Goal: Task Accomplishment & Management: Manage account settings

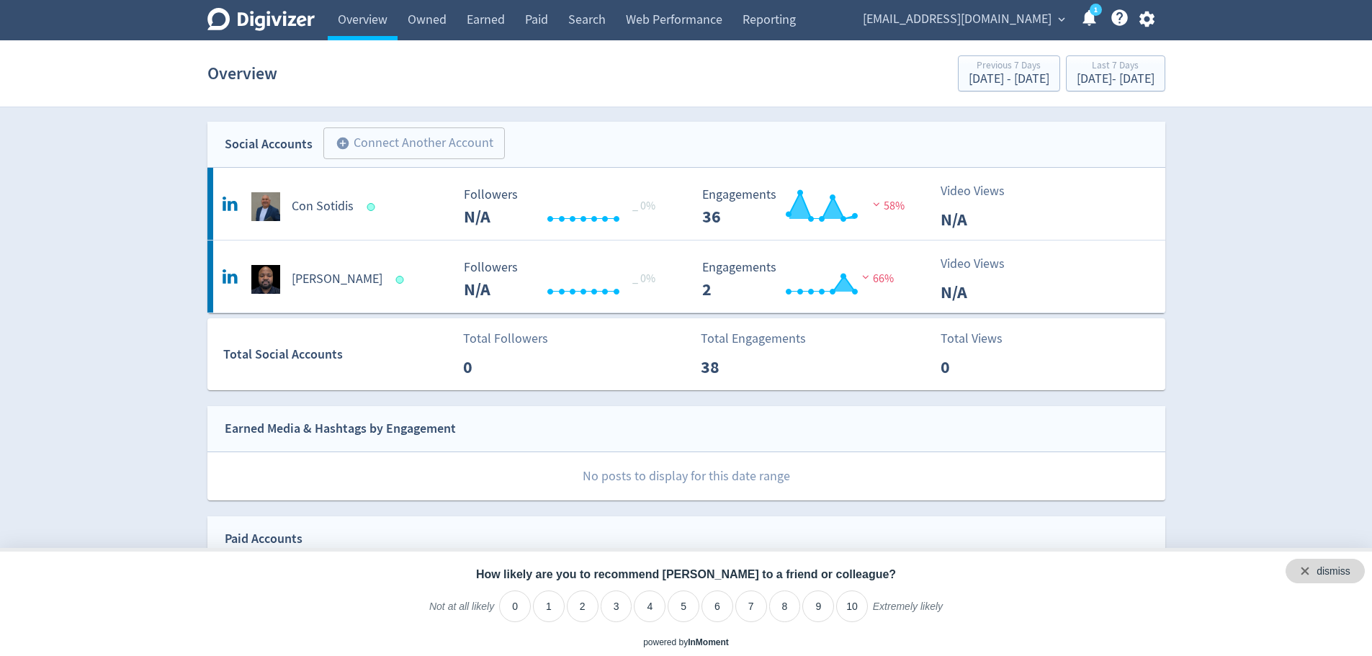
click at [1355, 570] on div "dismiss" at bounding box center [1325, 571] width 79 height 24
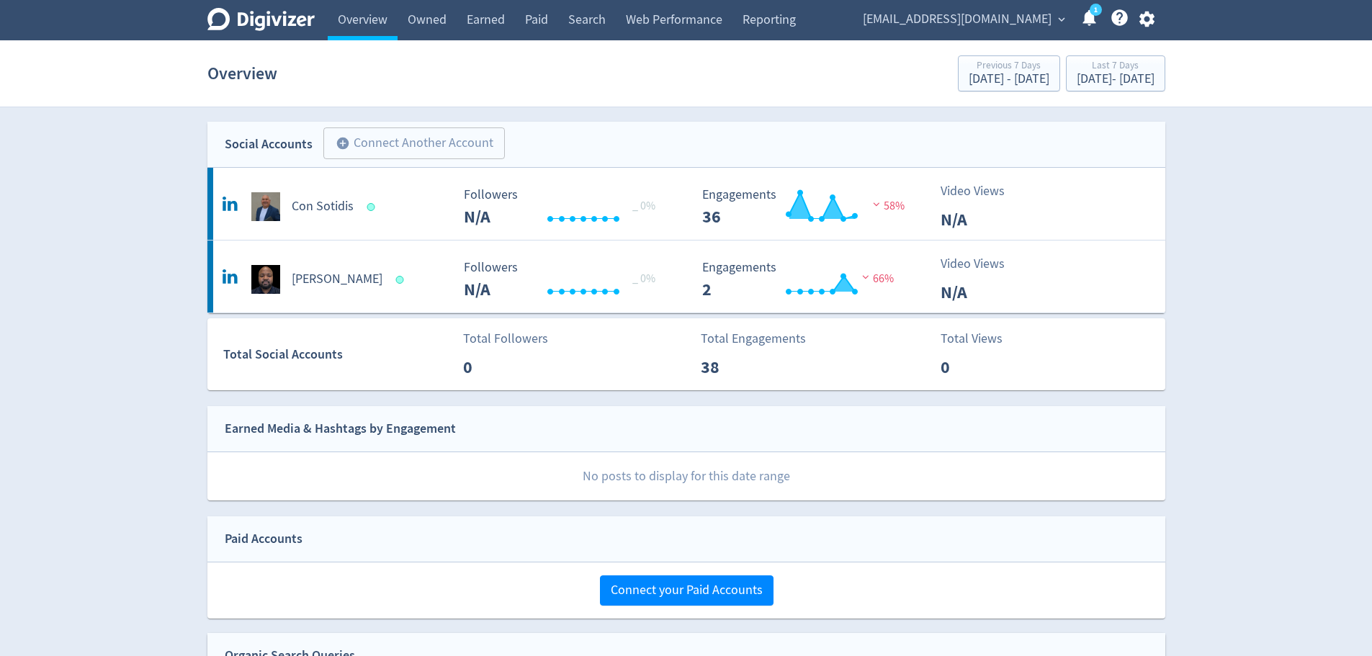
click at [416, 139] on button "add_circle Connect Another Account" at bounding box center [413, 143] width 181 height 32
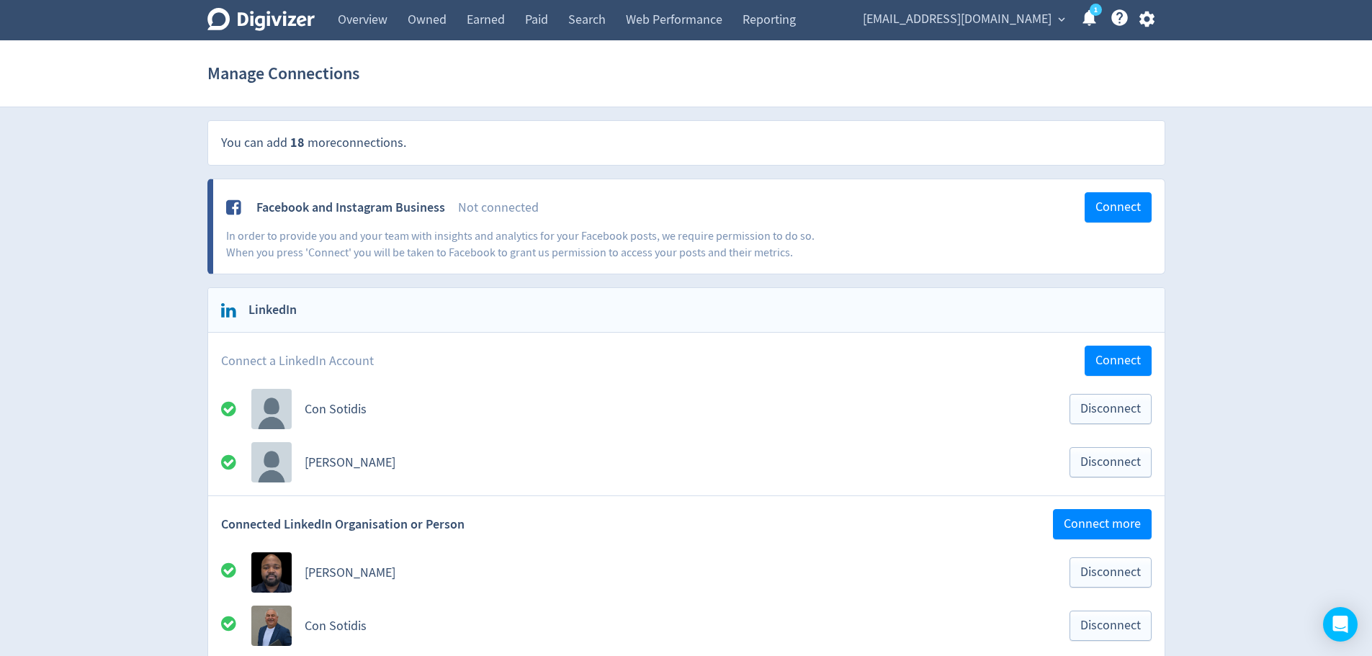
click at [256, 20] on icon at bounding box center [260, 19] width 107 height 23
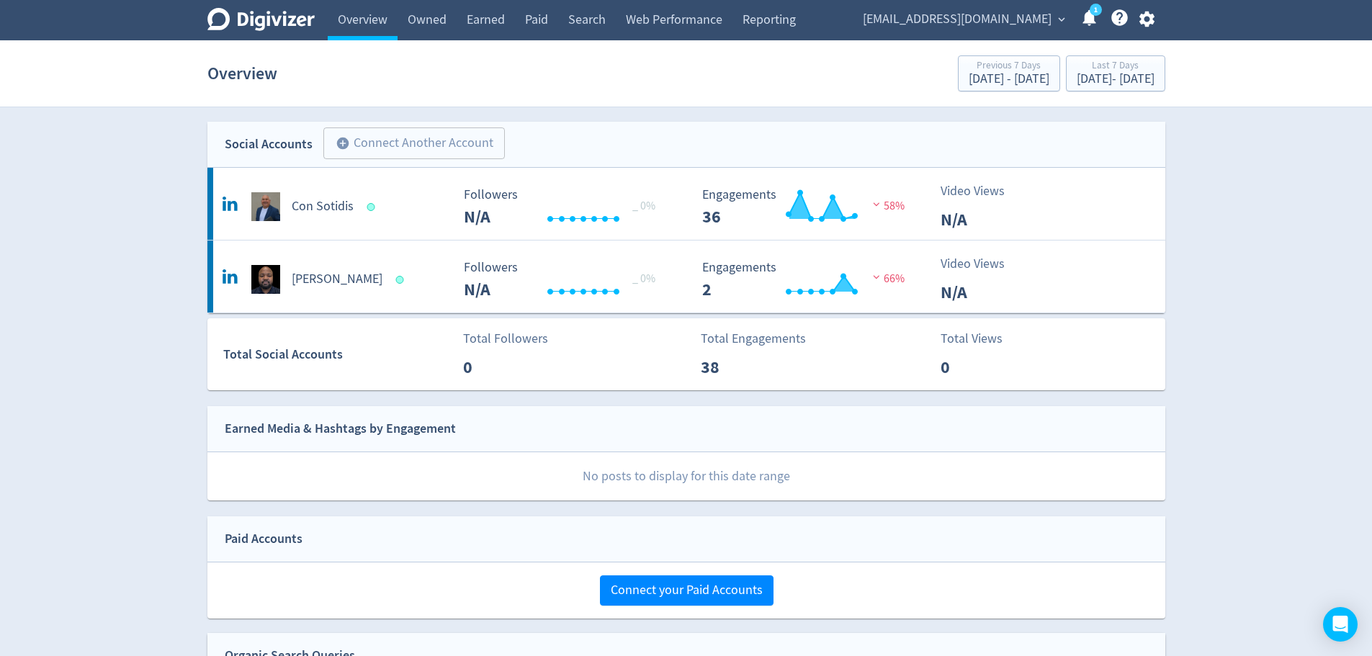
click at [423, 23] on link "Owned" at bounding box center [427, 20] width 59 height 40
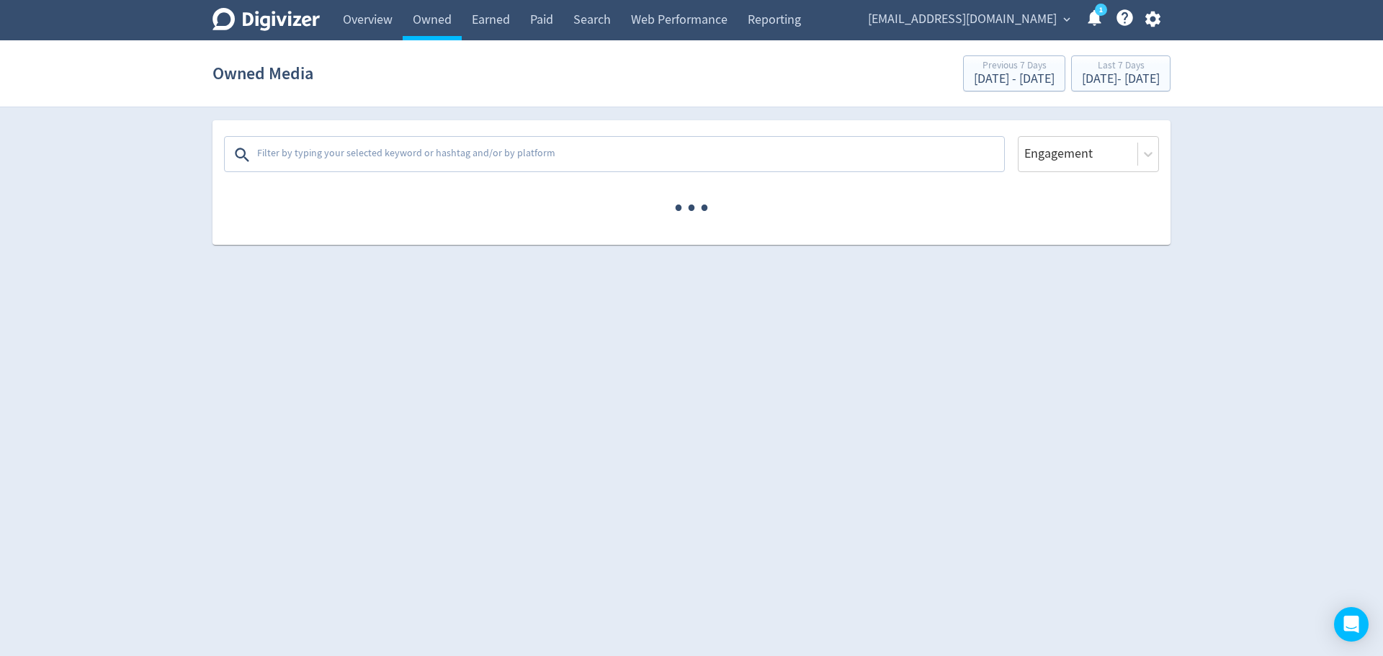
click at [477, 21] on link "Earned" at bounding box center [491, 20] width 58 height 40
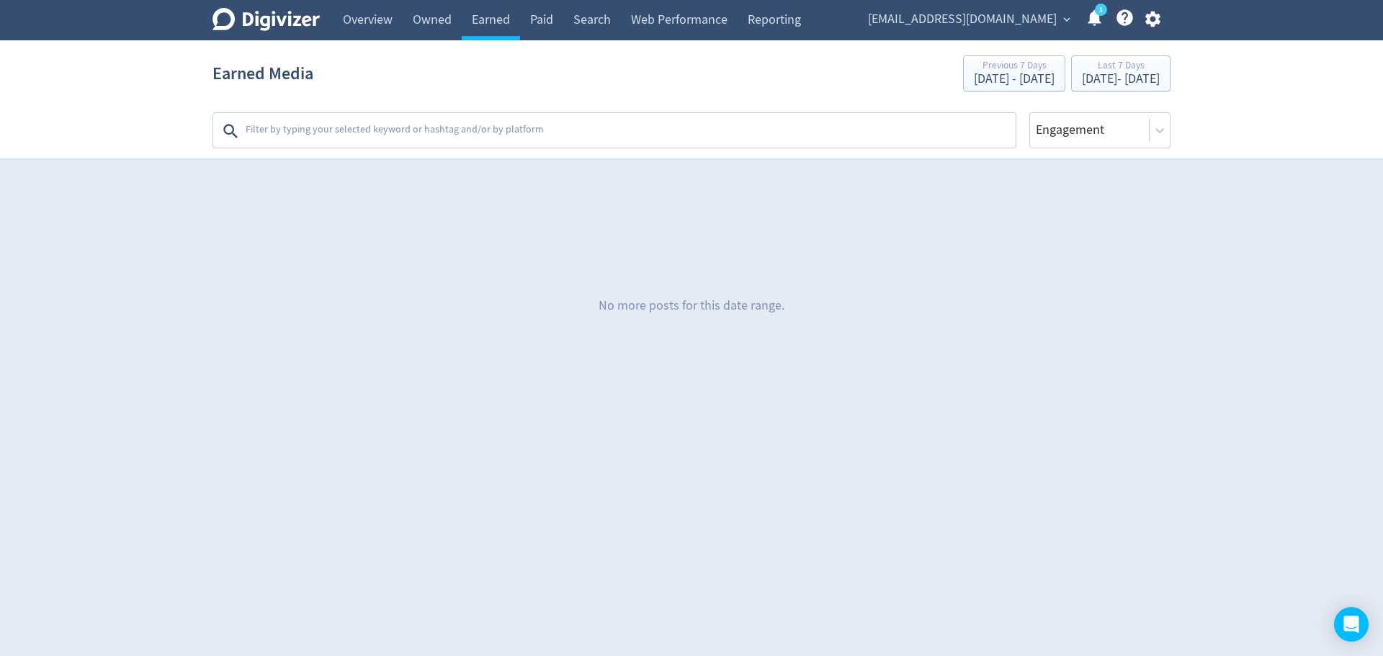
click at [658, 18] on link "Web Performance" at bounding box center [679, 20] width 117 height 40
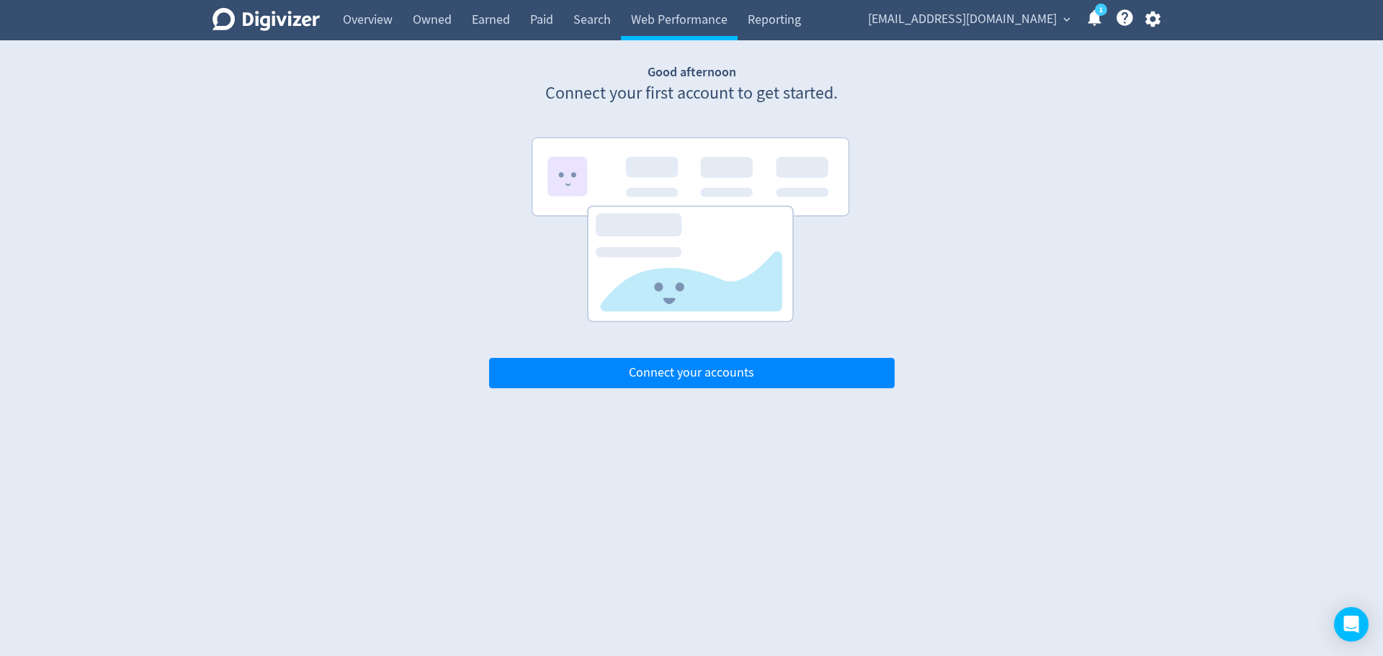
click at [789, 25] on link "Reporting" at bounding box center [773, 20] width 73 height 40
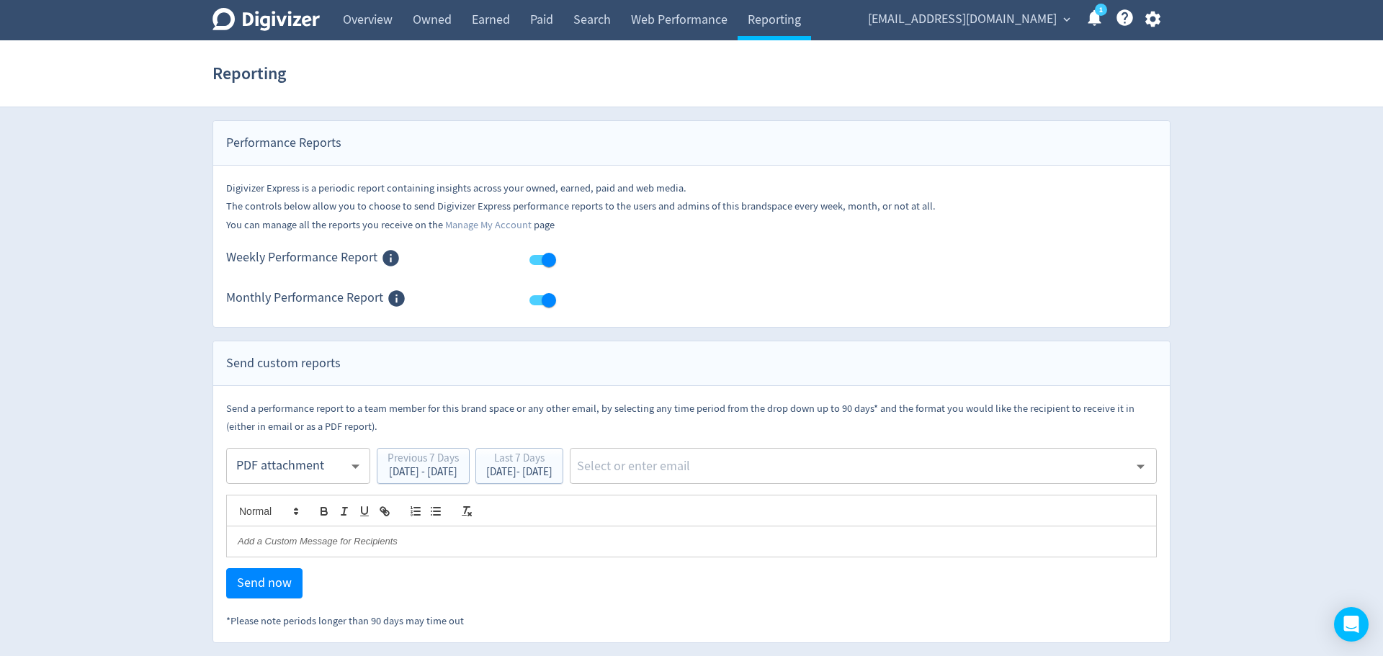
click at [1106, 16] on link "1" at bounding box center [1101, 10] width 12 height 12
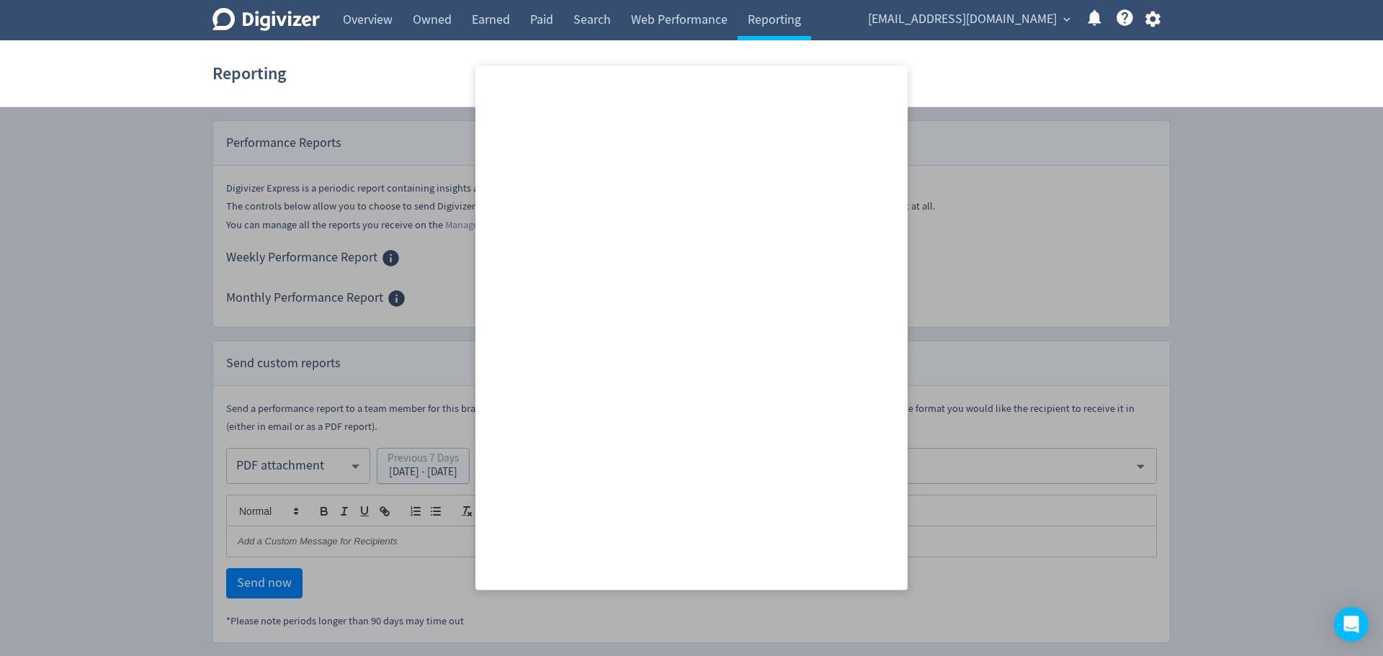
click at [1211, 84] on section "Reporting" at bounding box center [691, 73] width 1383 height 67
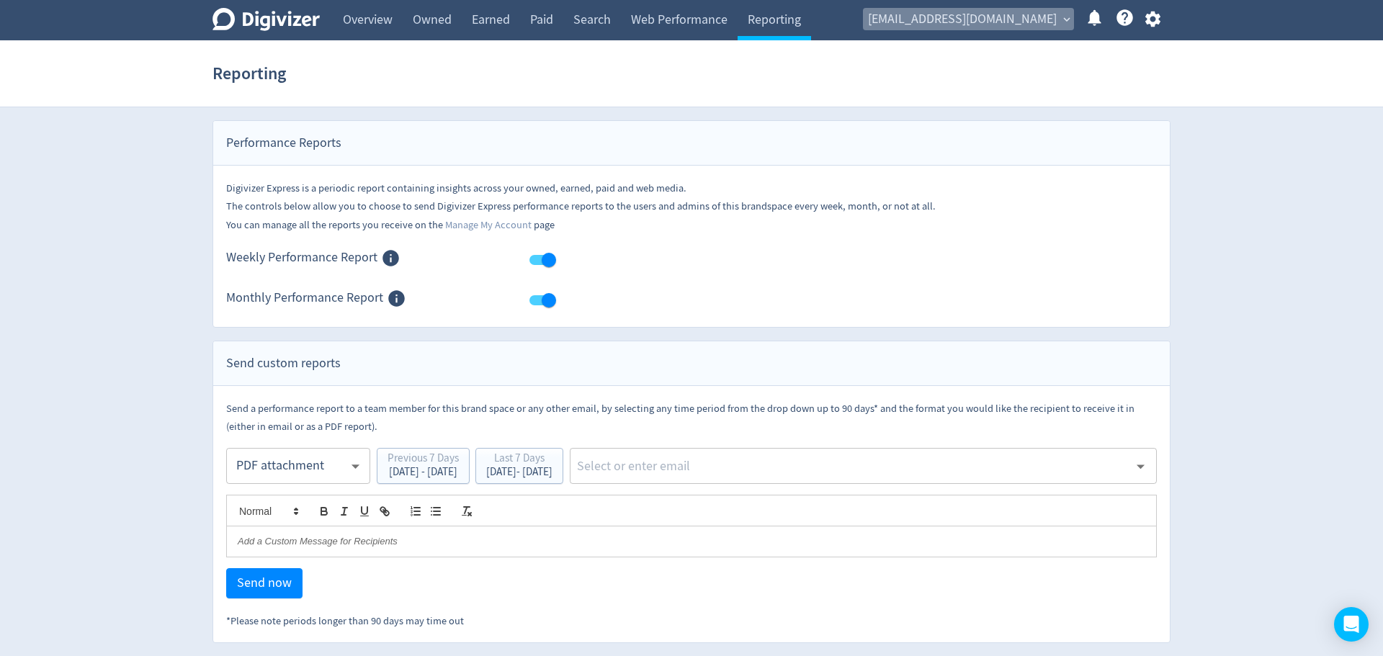
click at [1038, 22] on span "[EMAIL_ADDRESS][DOMAIN_NAME]" at bounding box center [962, 19] width 189 height 23
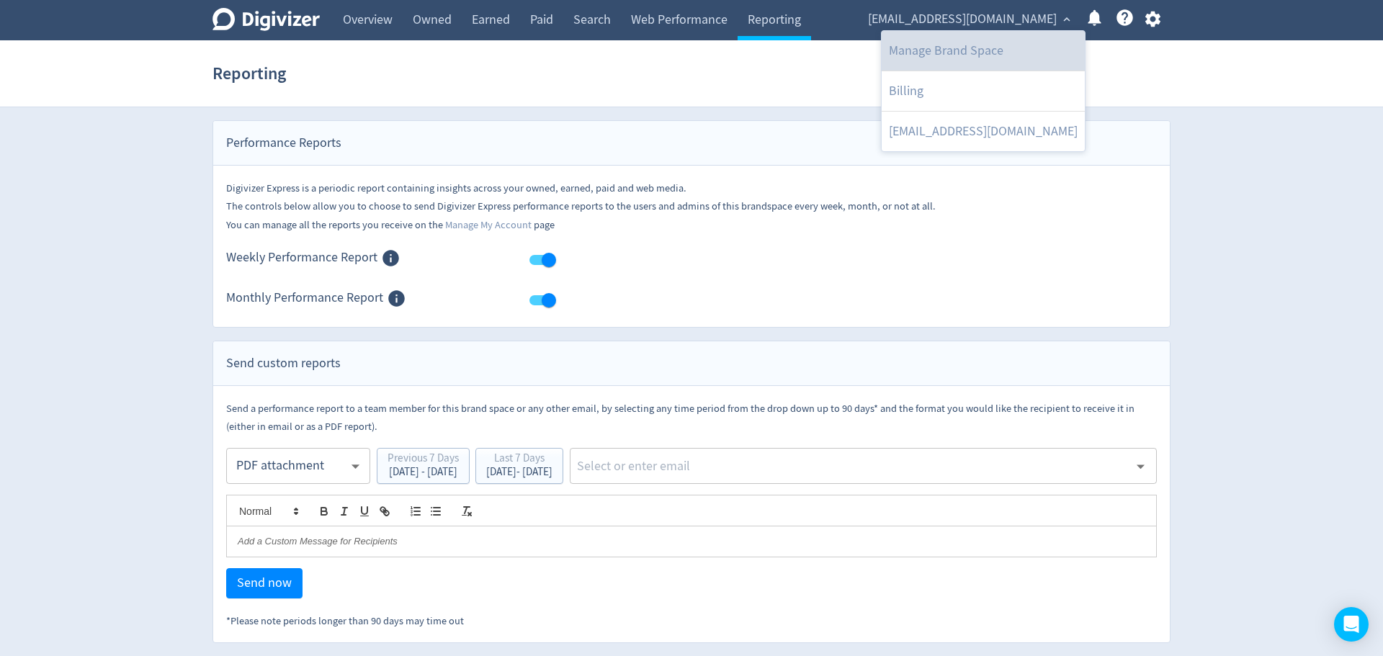
click at [995, 44] on link "Manage Brand Space" at bounding box center [982, 51] width 203 height 40
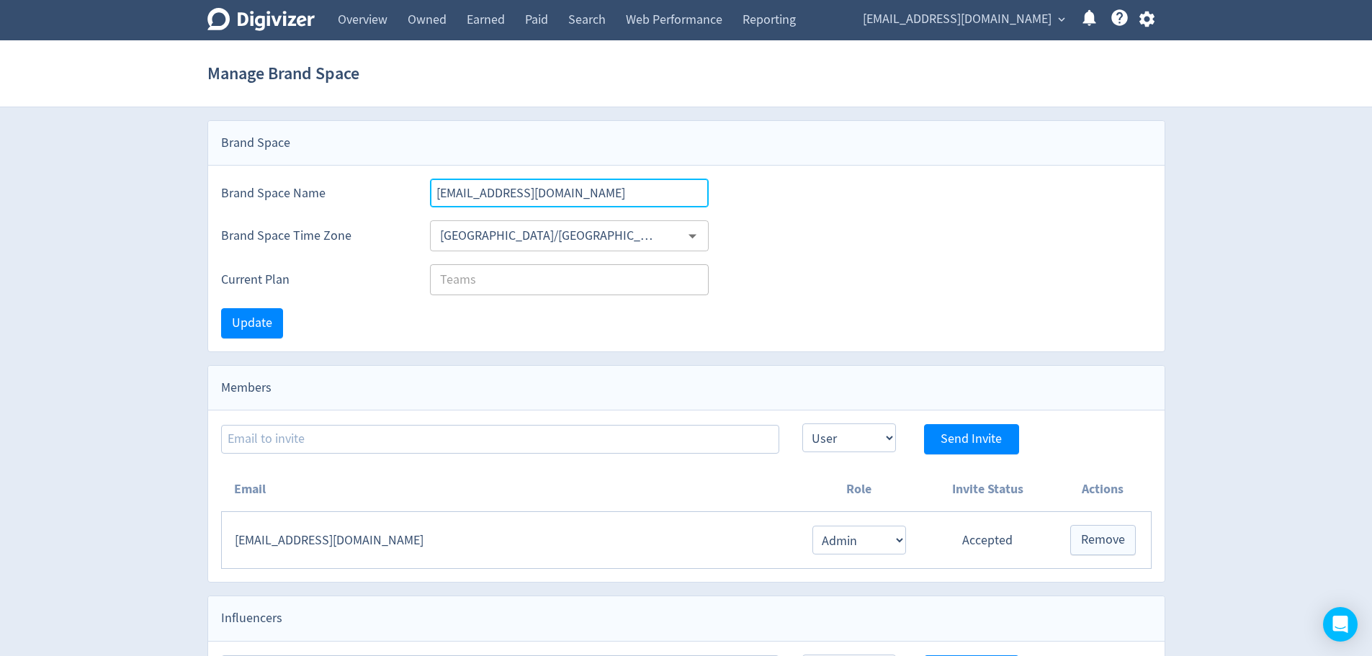
drag, startPoint x: 663, startPoint y: 195, endPoint x: 422, endPoint y: 187, distance: 240.7
click at [422, 187] on div "Brand Space Name [EMAIL_ADDRESS][DOMAIN_NAME]" at bounding box center [686, 187] width 956 height 42
type input "Social Selling Warrior"
click at [358, 260] on div "Current Plan Teams ​" at bounding box center [686, 273] width 956 height 44
click at [248, 321] on span "Update" at bounding box center [252, 323] width 40 height 13
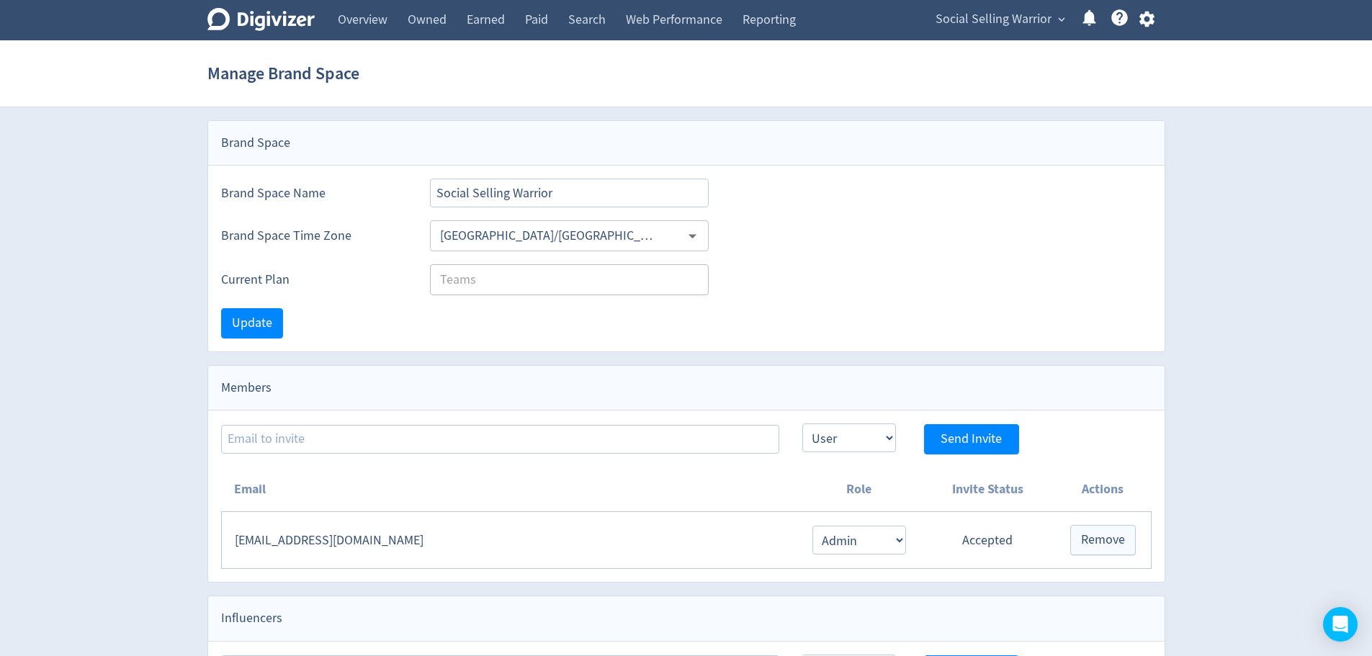
click at [305, 26] on icon "Digivizer Logo" at bounding box center [260, 19] width 107 height 23
